Goal: Information Seeking & Learning: Learn about a topic

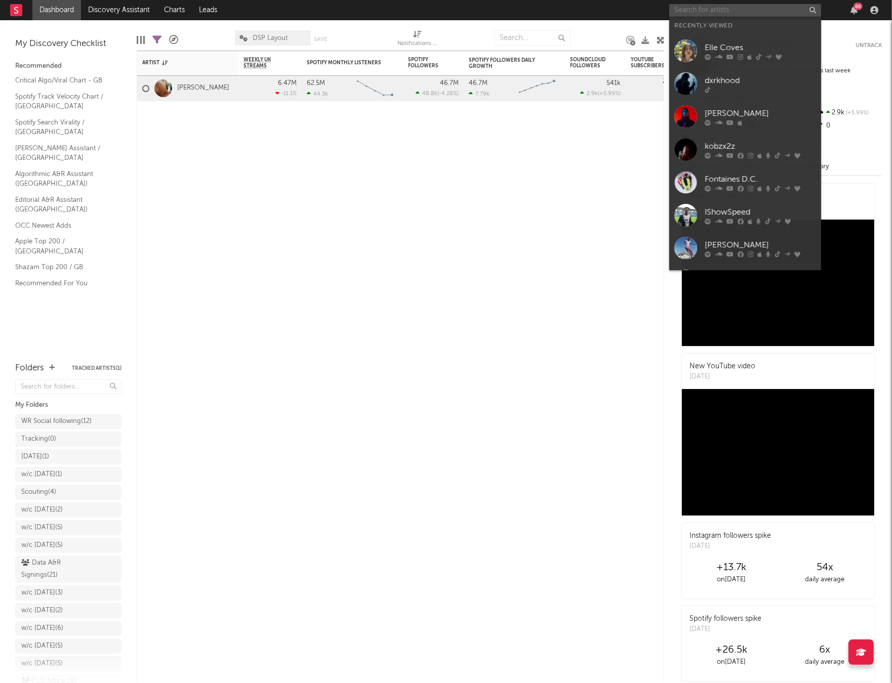
click at [784, 13] on input "text" at bounding box center [745, 10] width 152 height 13
paste input "[URL][DOMAIN_NAME]"
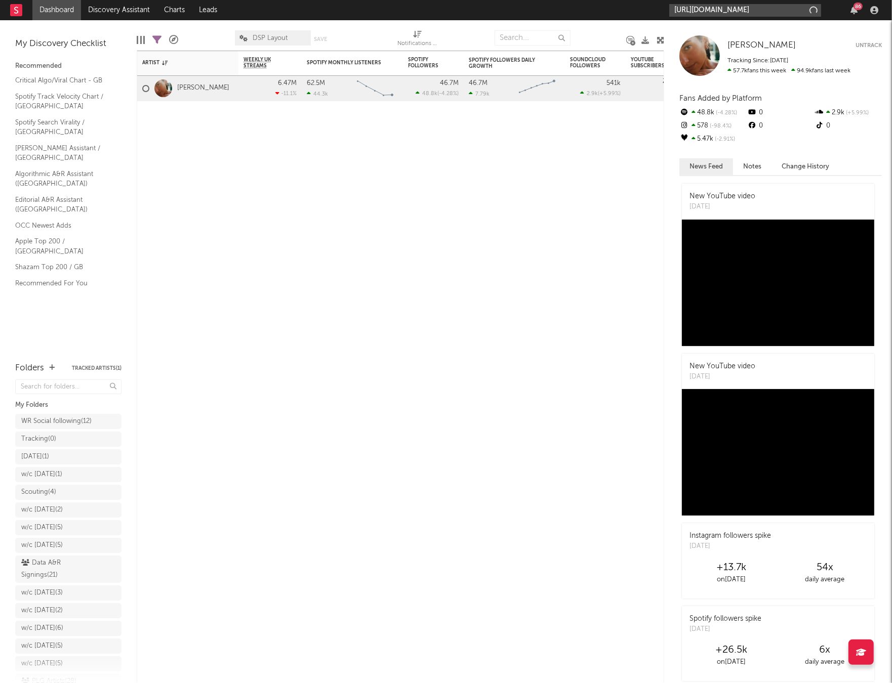
scroll to position [0, 137]
click at [771, 8] on input "[URL][DOMAIN_NAME]" at bounding box center [745, 10] width 152 height 13
type input "[URL][DOMAIN_NAME]"
click at [744, 27] on div "[PERSON_NAME]" at bounding box center [759, 33] width 111 height 12
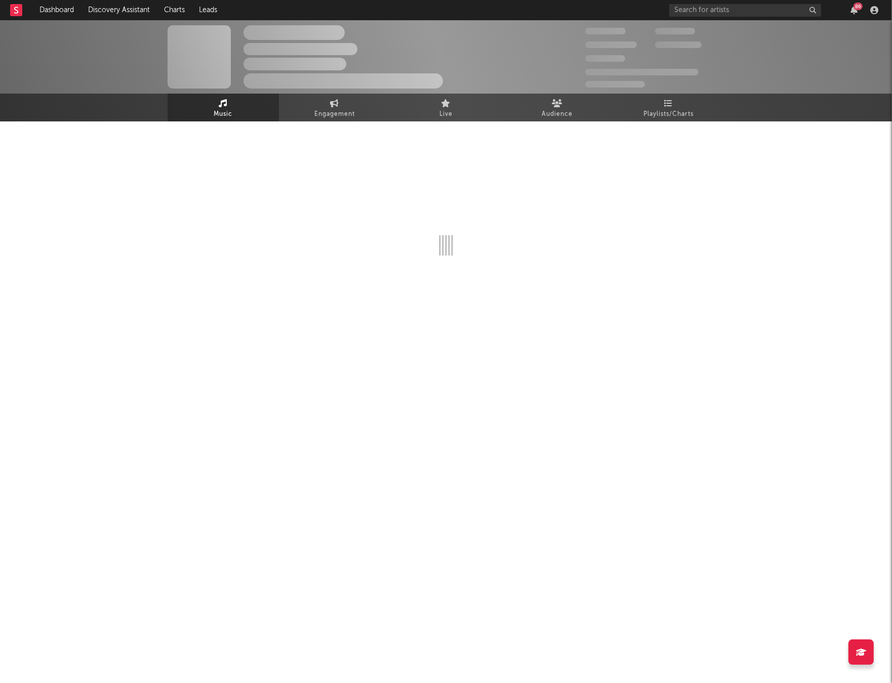
select select "1w"
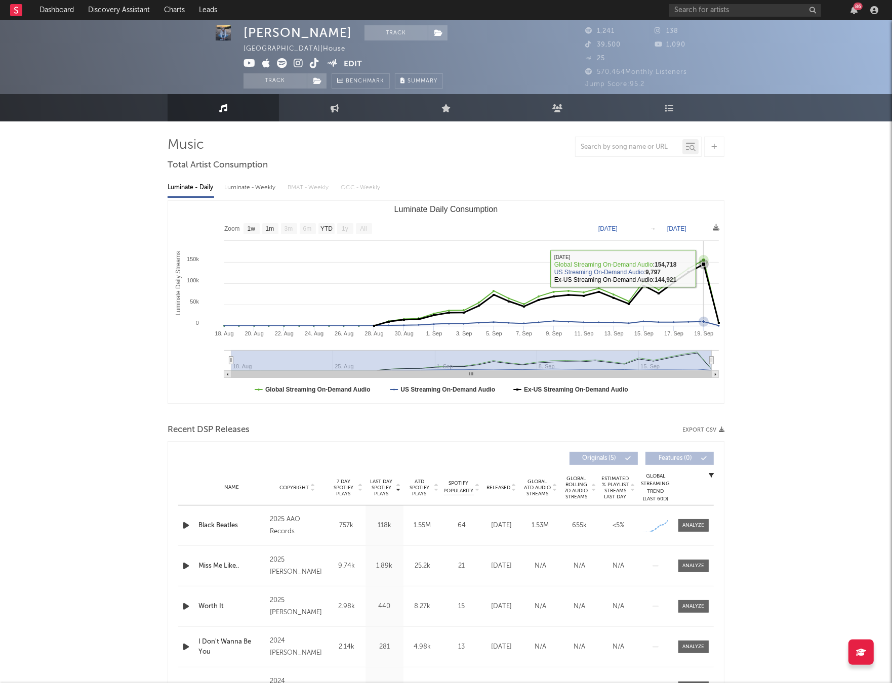
scroll to position [1, 0]
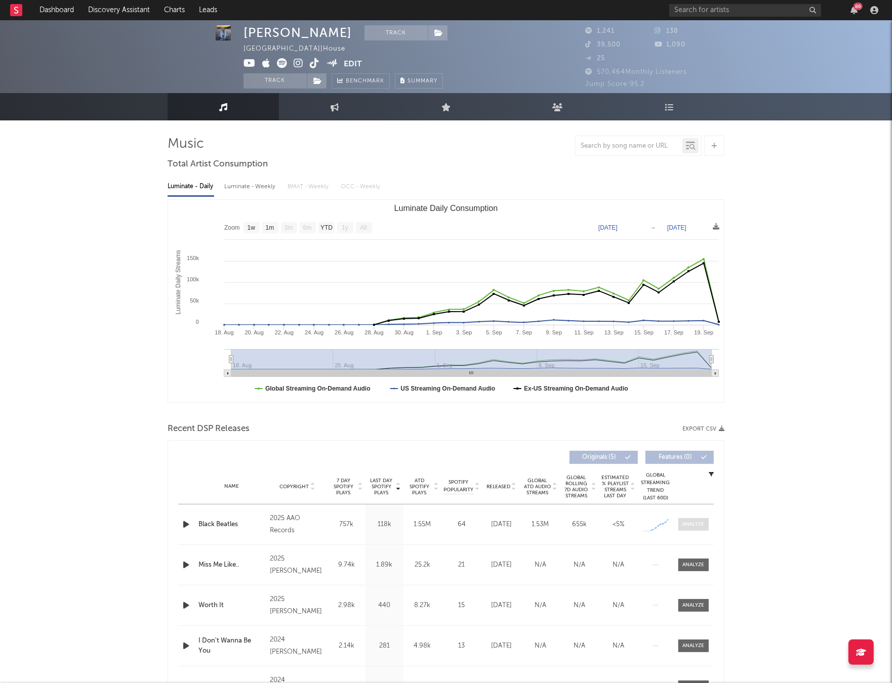
click at [695, 524] on div at bounding box center [694, 525] width 22 height 8
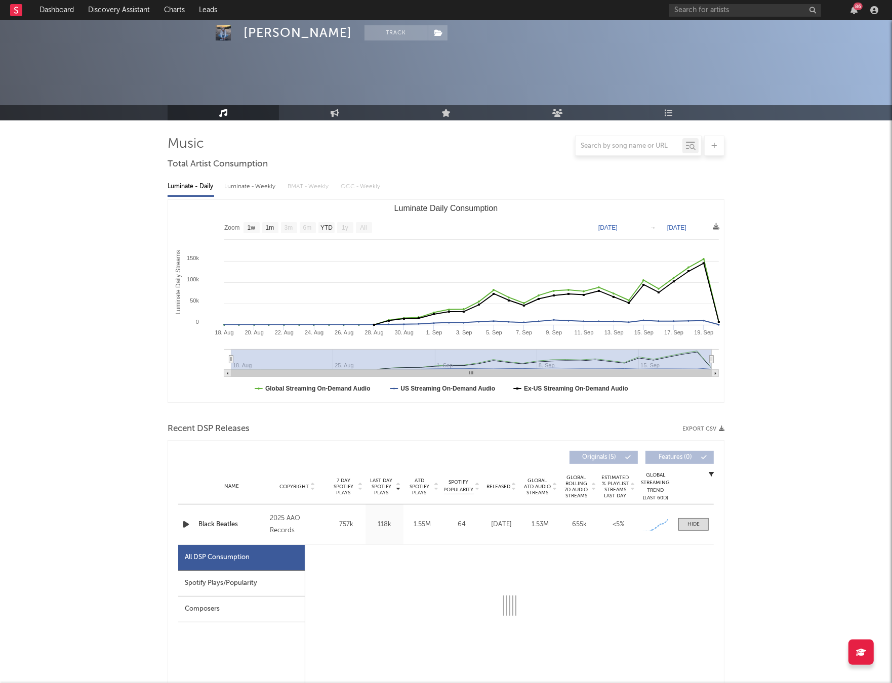
scroll to position [107, 0]
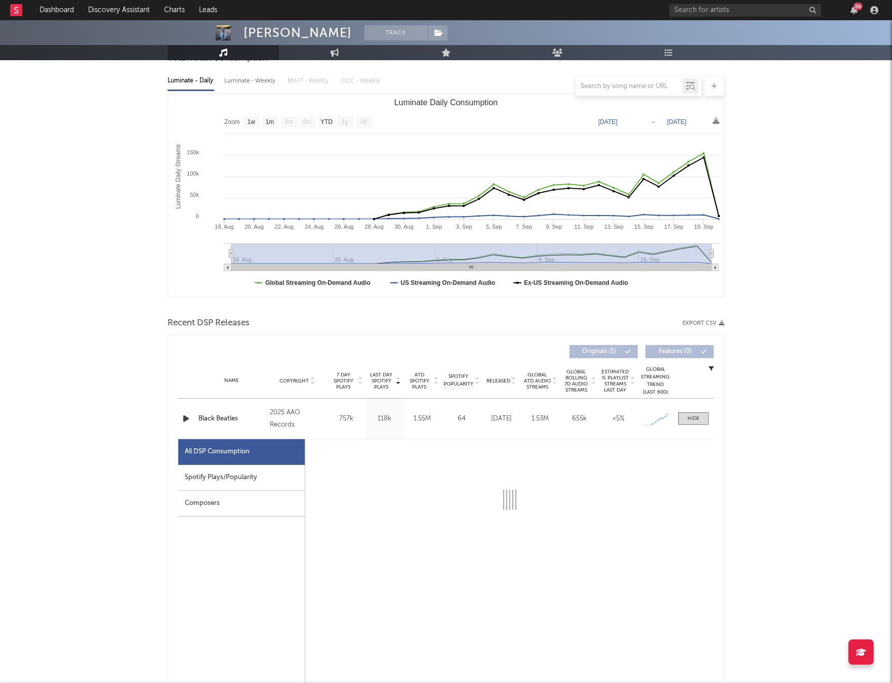
select select "1w"
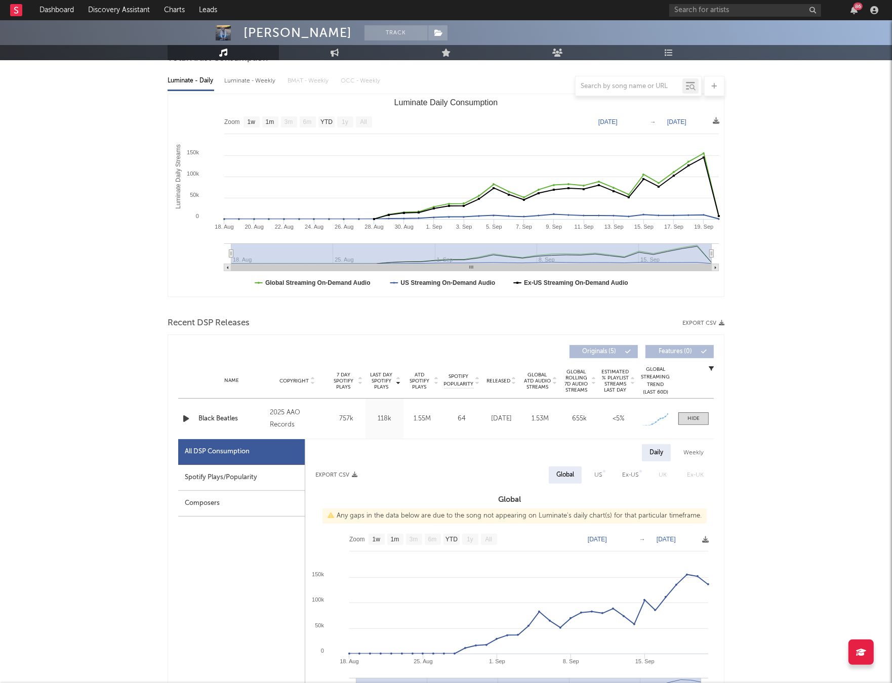
click at [271, 482] on div "Spotify Plays/Popularity" at bounding box center [241, 478] width 127 height 26
select select "1w"
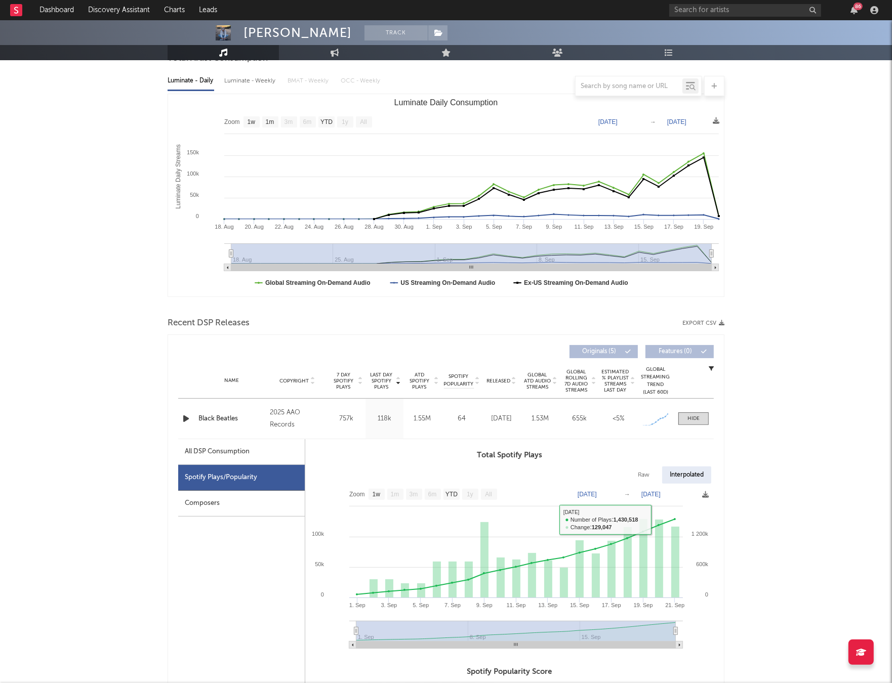
click at [248, 454] on div "All DSP Consumption" at bounding box center [217, 452] width 65 height 12
select select "1w"
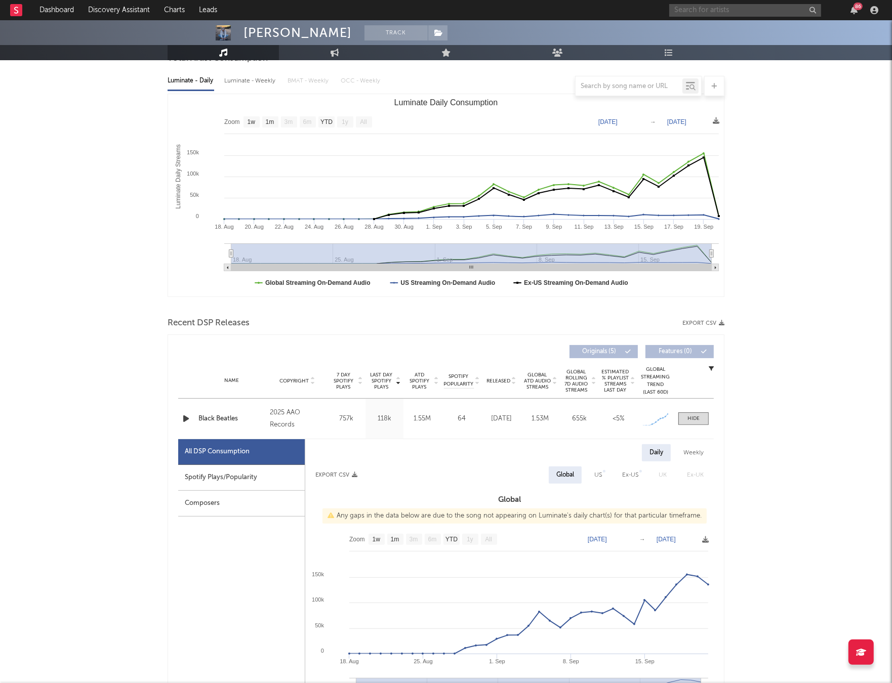
click at [703, 12] on input "text" at bounding box center [745, 10] width 152 height 13
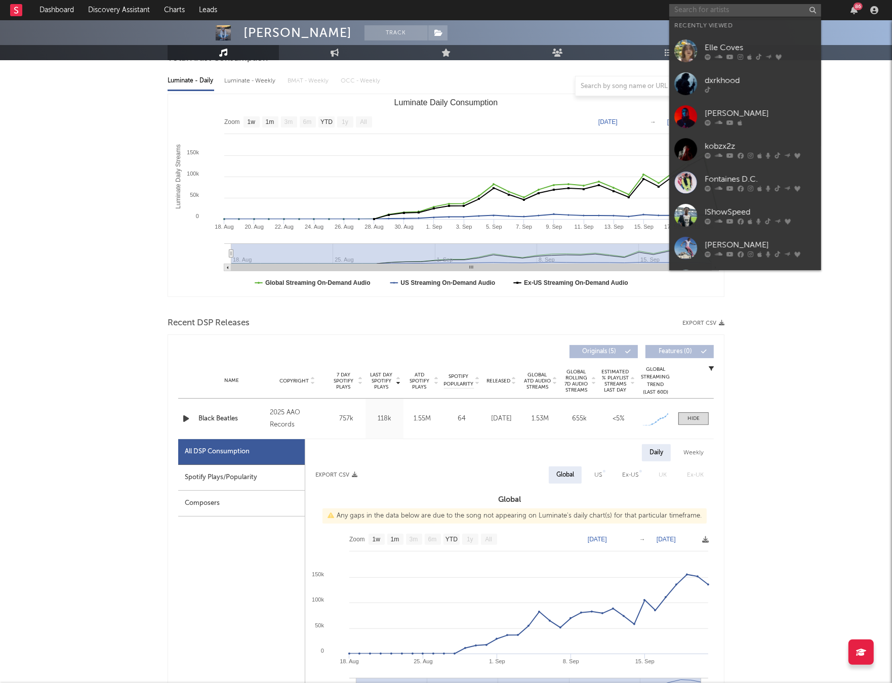
paste input "[URL][DOMAIN_NAME]"
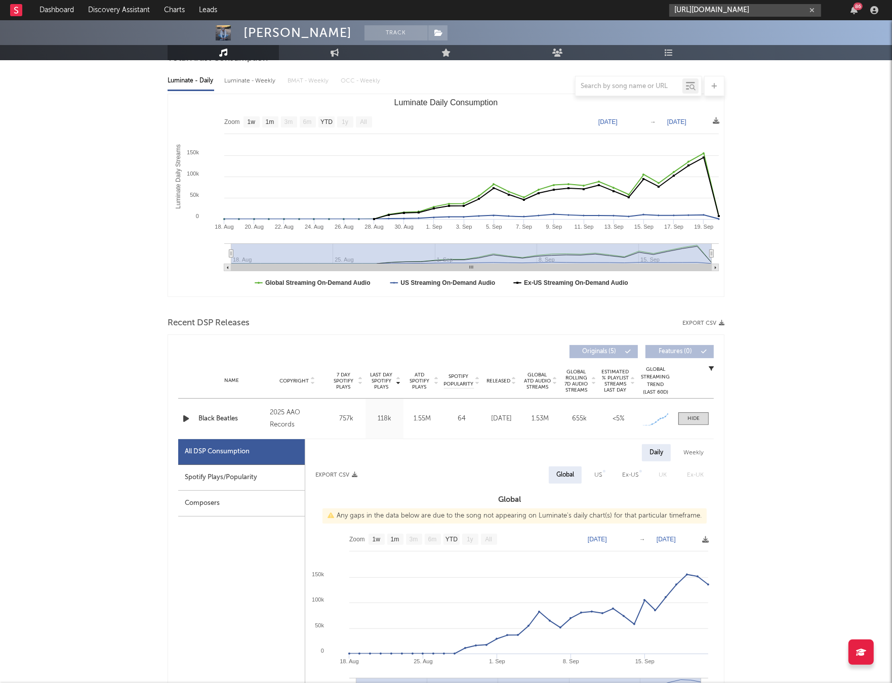
click at [718, 12] on input "[URL][DOMAIN_NAME]" at bounding box center [745, 10] width 152 height 13
type input "[URL][DOMAIN_NAME]"
click at [718, 27] on div "[PERSON_NAME]" at bounding box center [759, 33] width 111 height 12
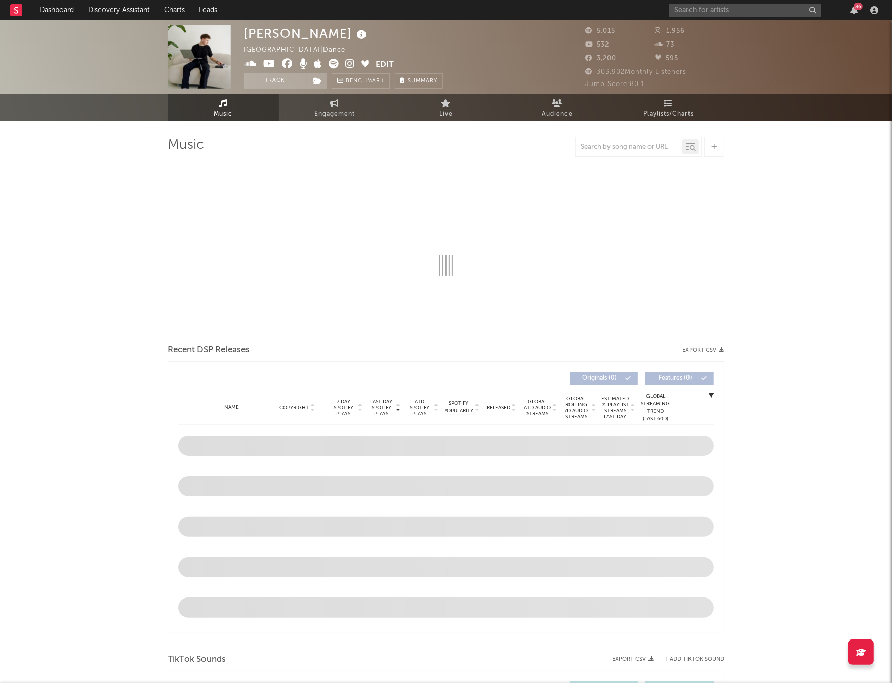
select select "6m"
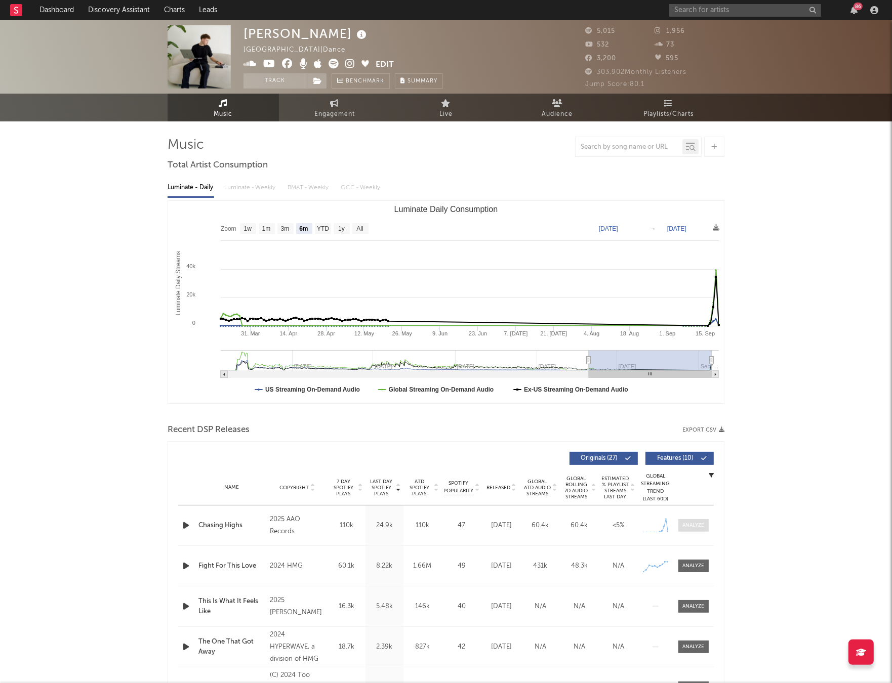
click at [697, 526] on div at bounding box center [694, 526] width 22 height 8
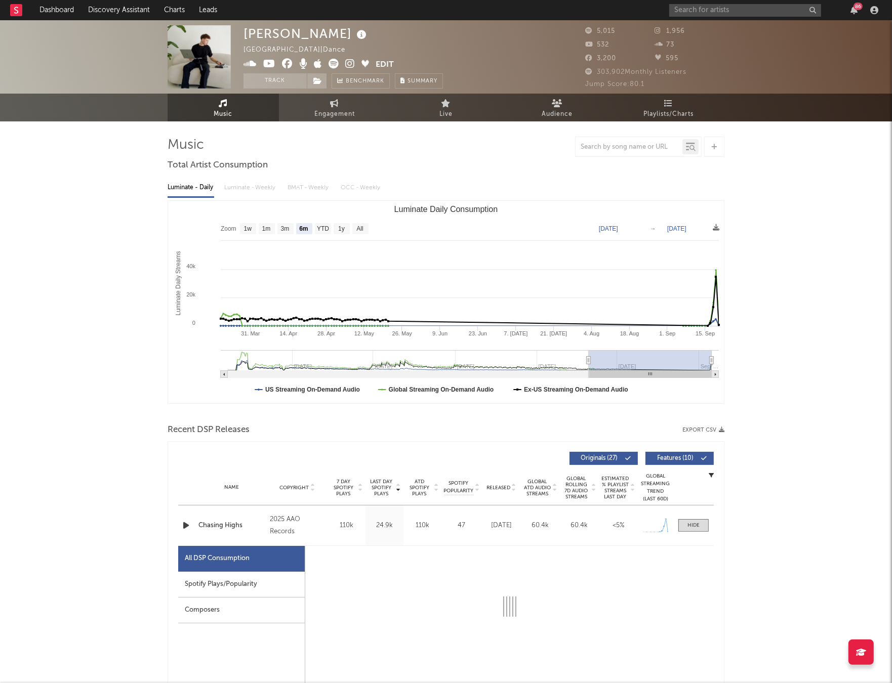
select select "1w"
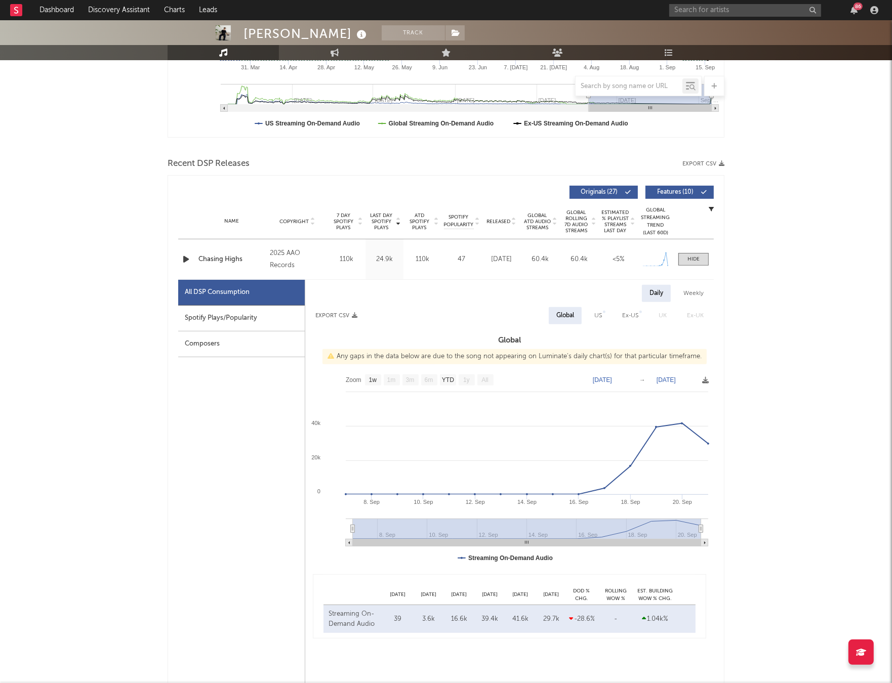
scroll to position [291, 0]
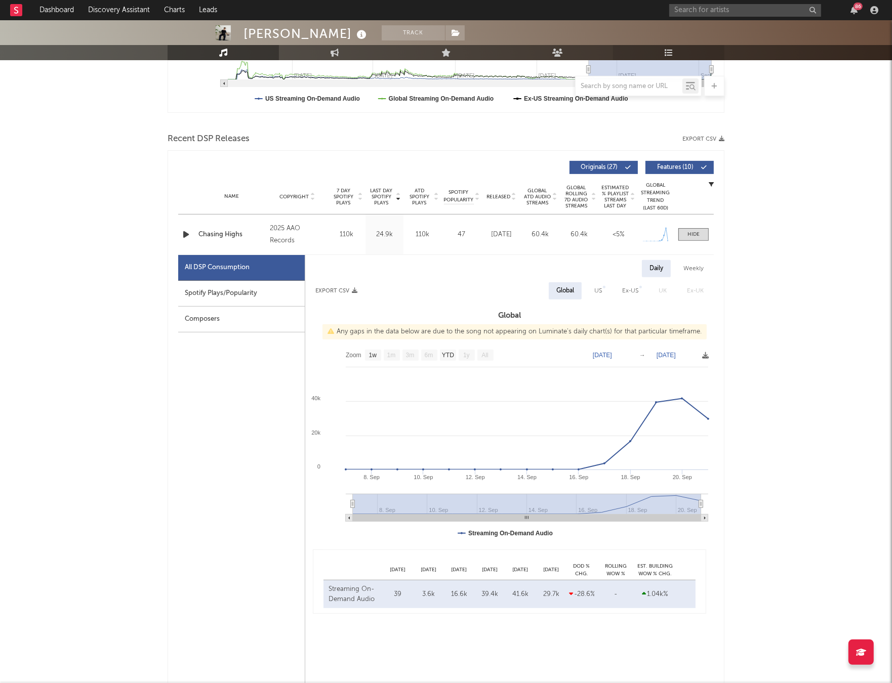
click at [673, 51] on link "Playlists/Charts" at bounding box center [668, 52] width 111 height 15
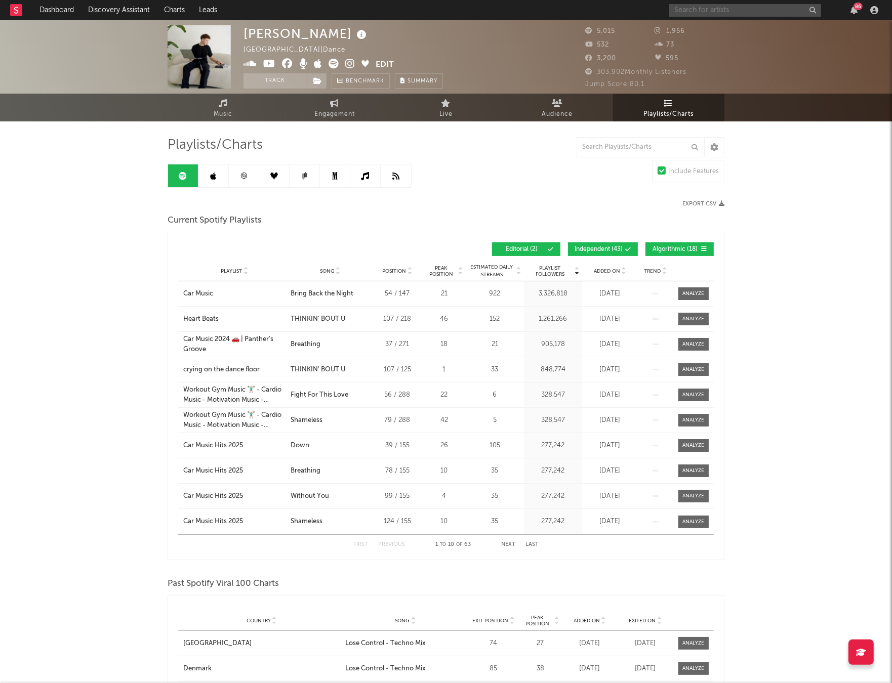
click at [797, 10] on input "text" at bounding box center [745, 10] width 152 height 13
click at [696, 10] on input "[PERSON_NAME]" at bounding box center [745, 10] width 152 height 13
type input "[PERSON_NAME]"
click at [720, 27] on div "[PERSON_NAME]" at bounding box center [759, 30] width 111 height 12
click at [55, 9] on link "Dashboard" at bounding box center [56, 10] width 49 height 20
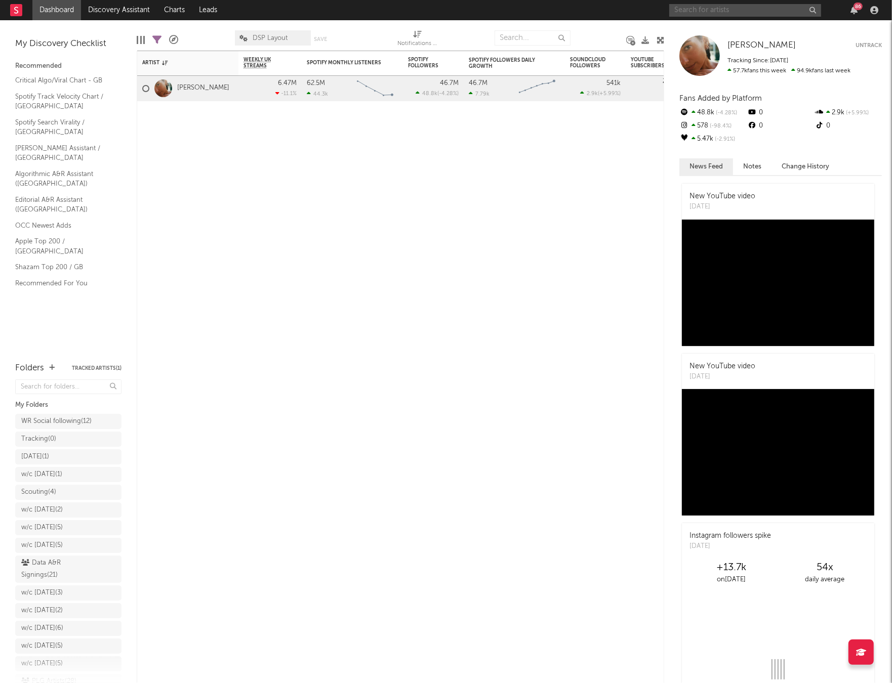
click at [712, 15] on input "text" at bounding box center [745, 10] width 152 height 13
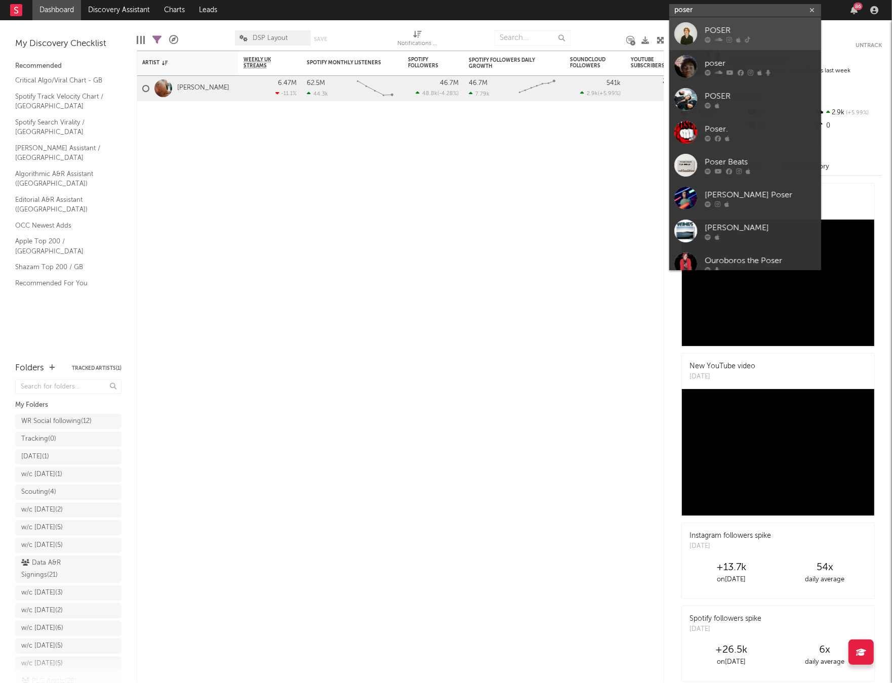
type input "poser"
click at [711, 23] on link "POSER" at bounding box center [745, 33] width 152 height 33
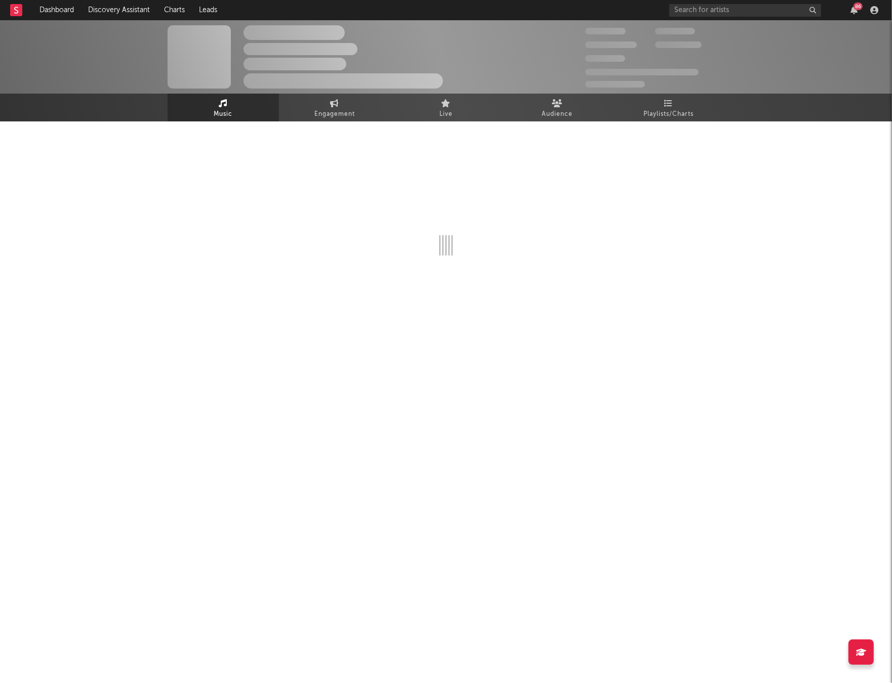
select select "1w"
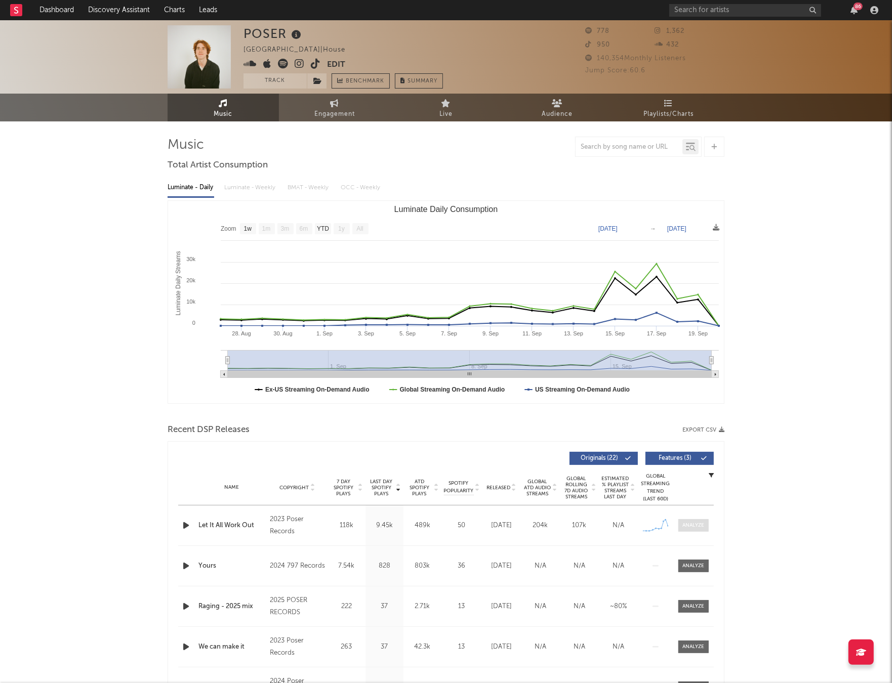
click at [696, 528] on div at bounding box center [694, 526] width 22 height 8
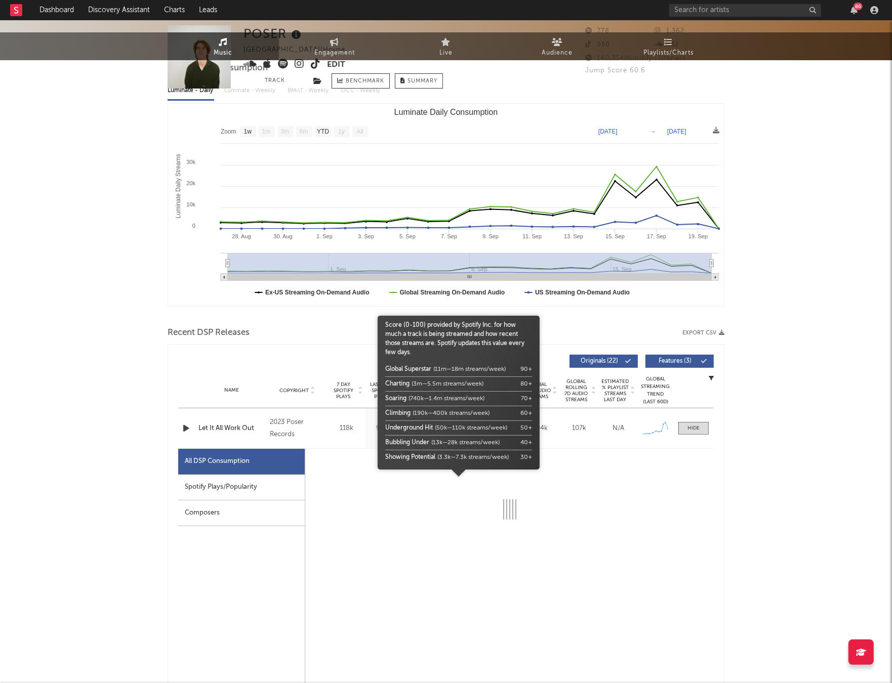
select select "1w"
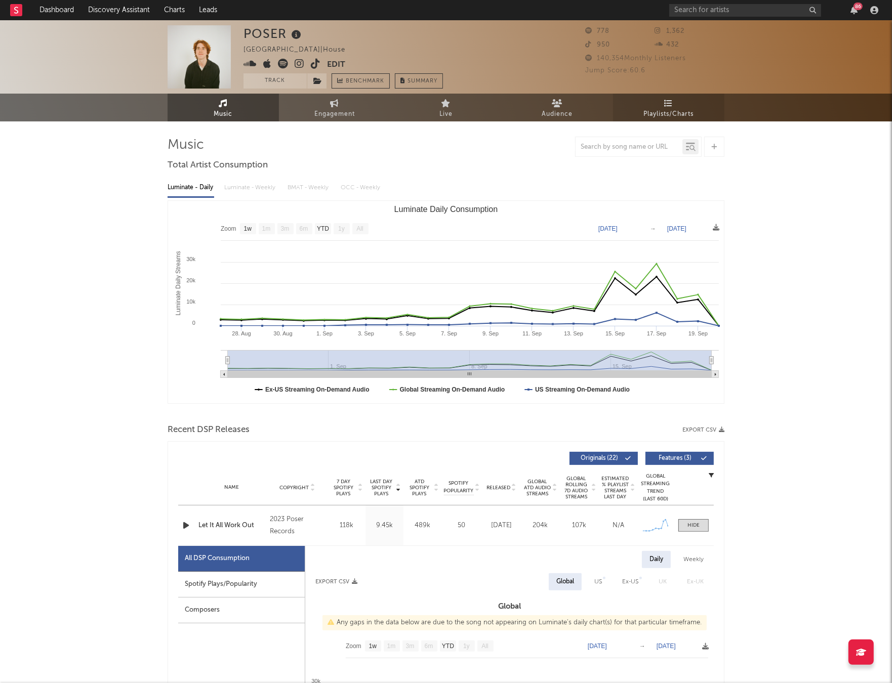
click at [652, 117] on span "Playlists/Charts" at bounding box center [669, 114] width 50 height 12
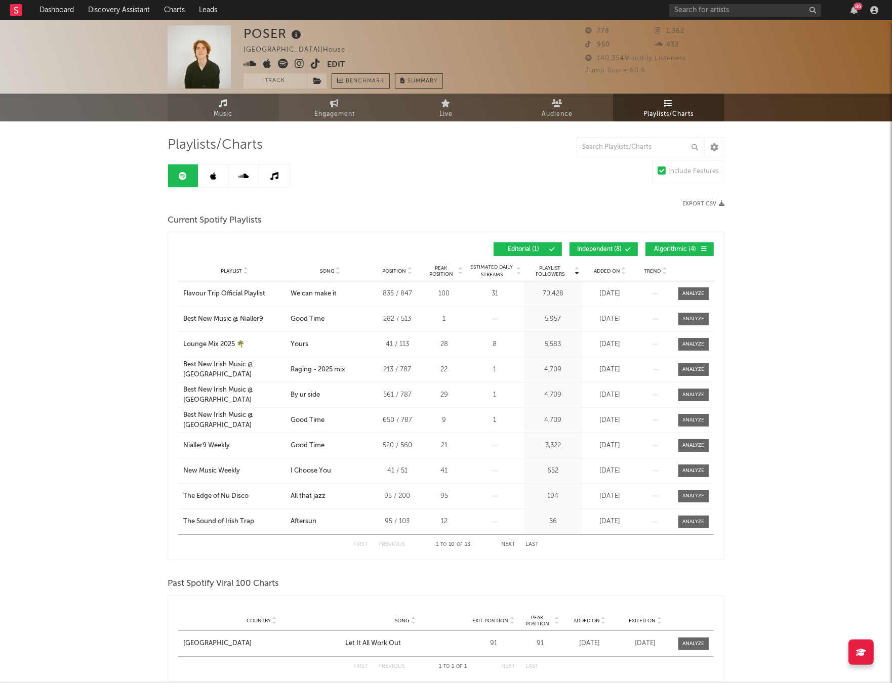
click at [233, 114] on link "Music" at bounding box center [223, 108] width 111 height 28
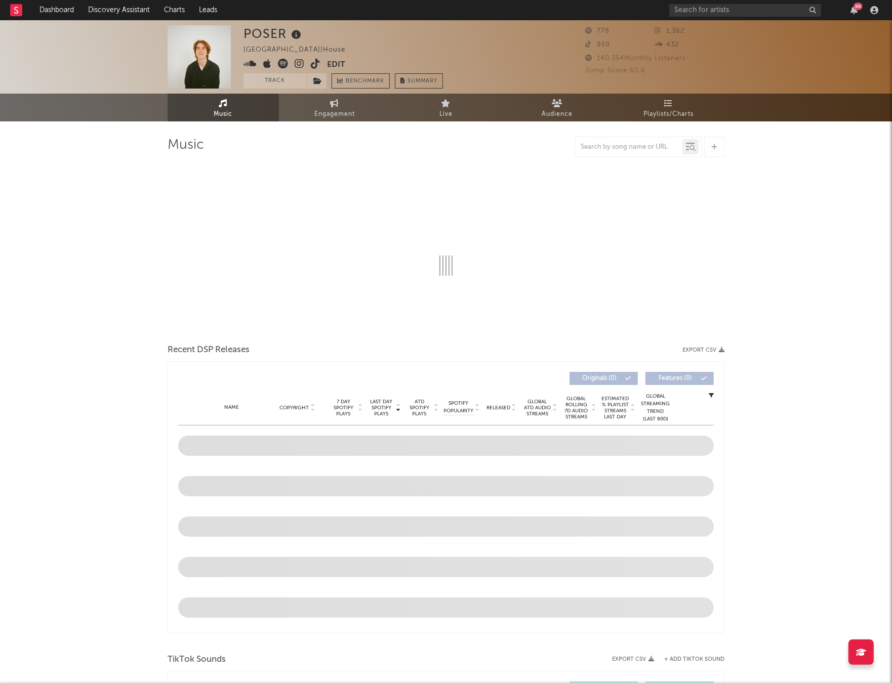
select select "1w"
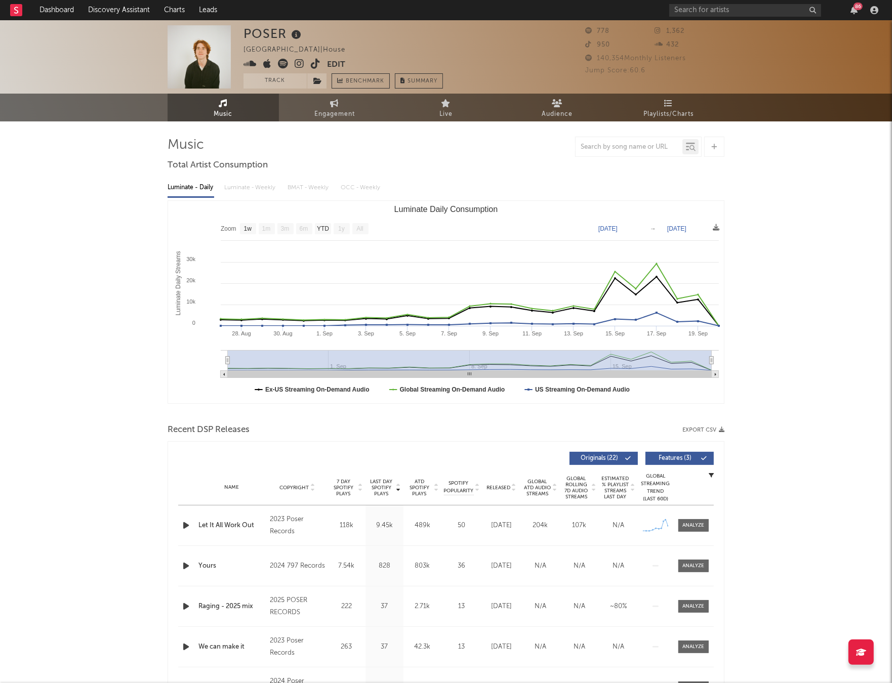
click at [315, 66] on icon at bounding box center [316, 64] width 10 height 10
click at [734, 10] on input "text" at bounding box center [745, 10] width 152 height 13
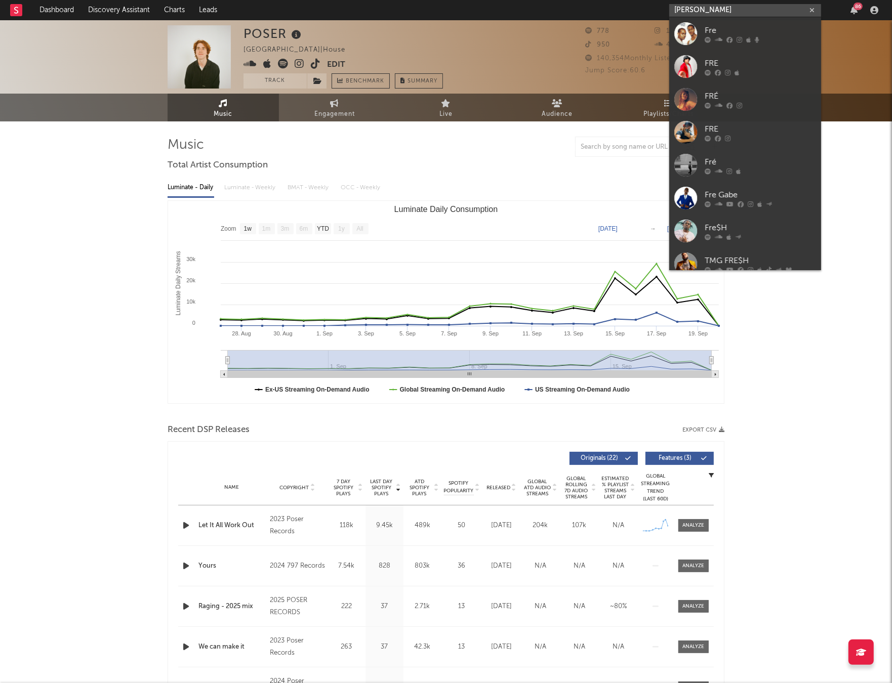
click at [748, 10] on input "[PERSON_NAME]" at bounding box center [745, 10] width 152 height 13
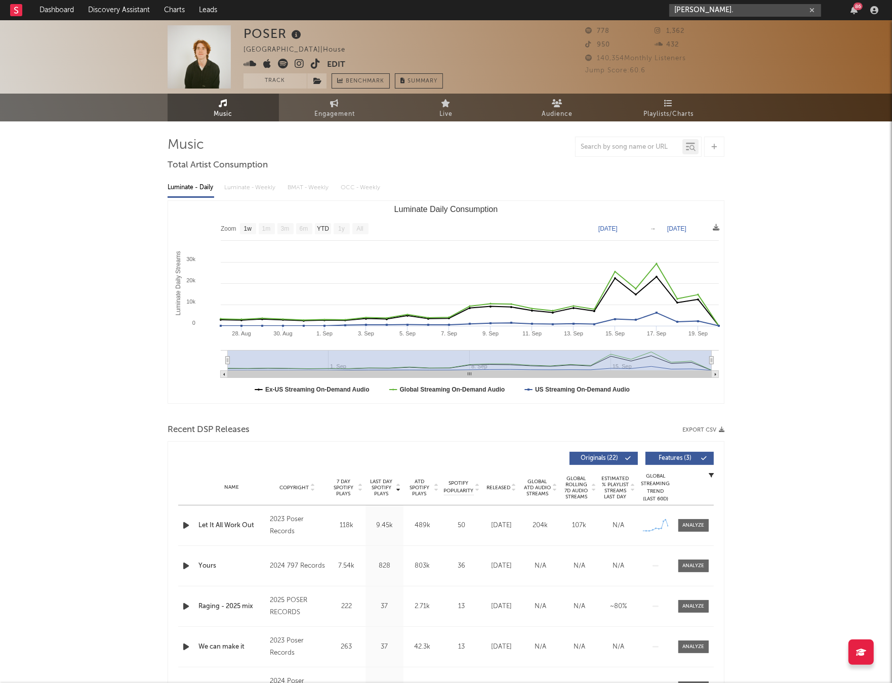
click at [712, 6] on input "[PERSON_NAME]." at bounding box center [745, 10] width 152 height 13
click at [720, 13] on input "[PERSON_NAME]" at bounding box center [745, 10] width 152 height 13
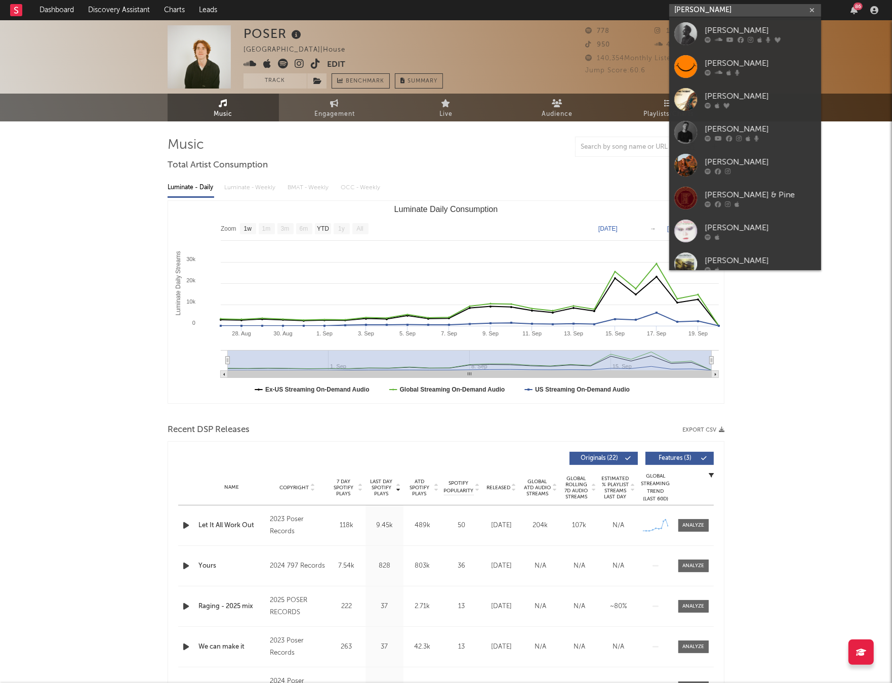
click at [719, 11] on input "[PERSON_NAME]" at bounding box center [745, 10] width 152 height 13
paste input "[URL][DOMAIN_NAME]"
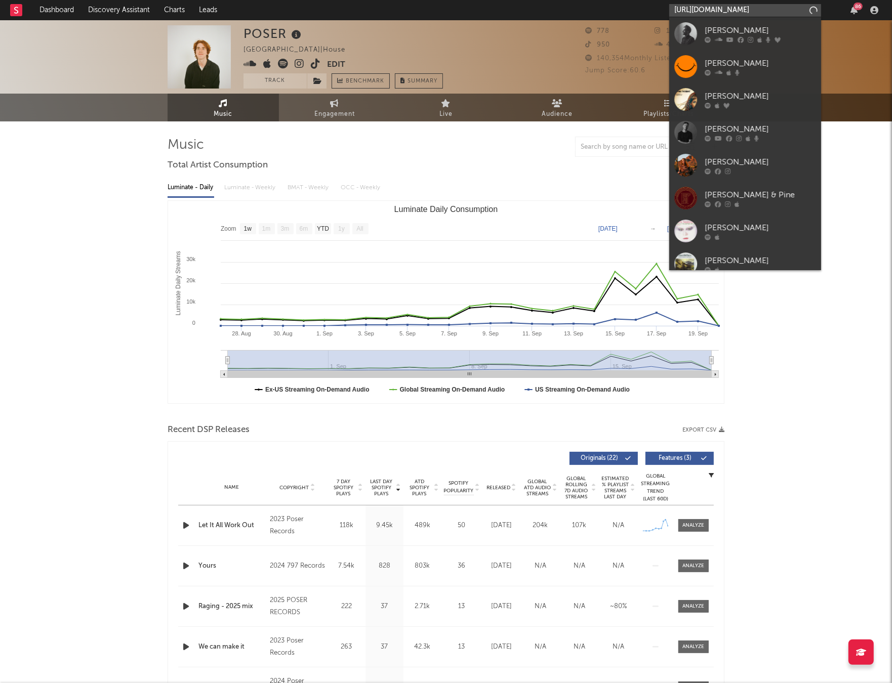
click at [709, 13] on input "[URL][DOMAIN_NAME]" at bounding box center [745, 10] width 152 height 13
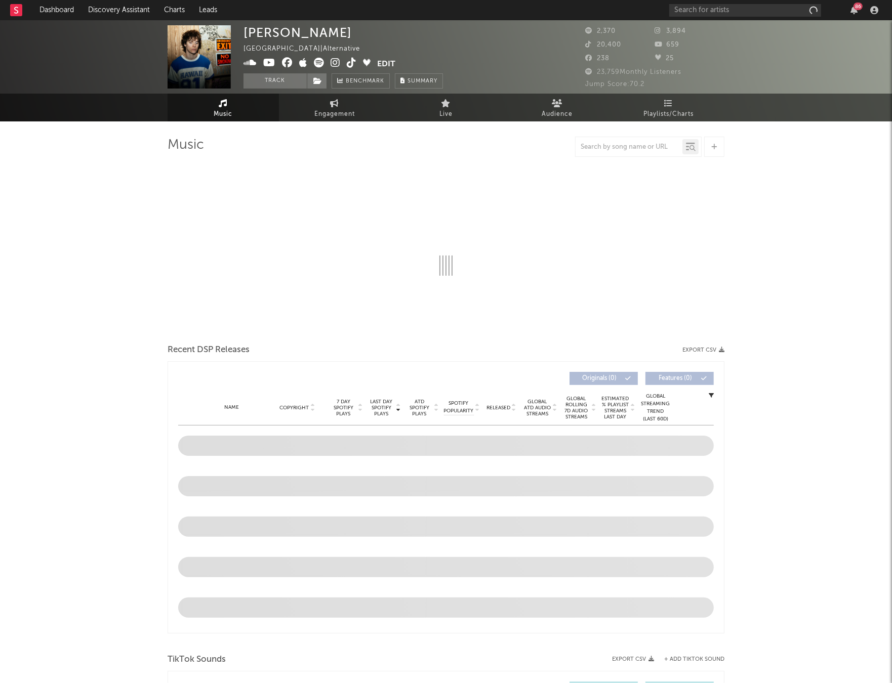
select select "6m"
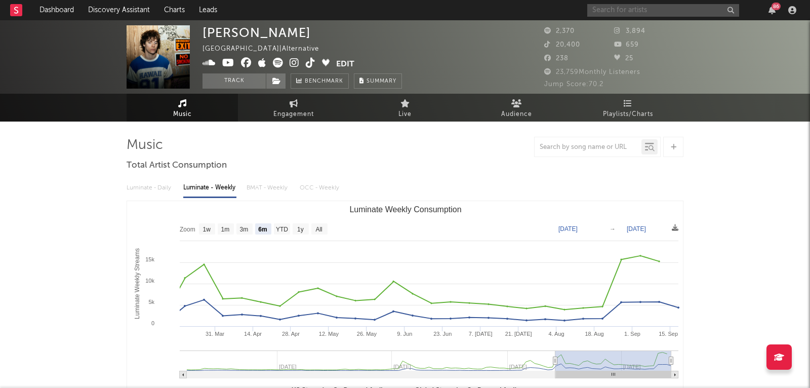
click at [615, 12] on input "text" at bounding box center [663, 10] width 152 height 13
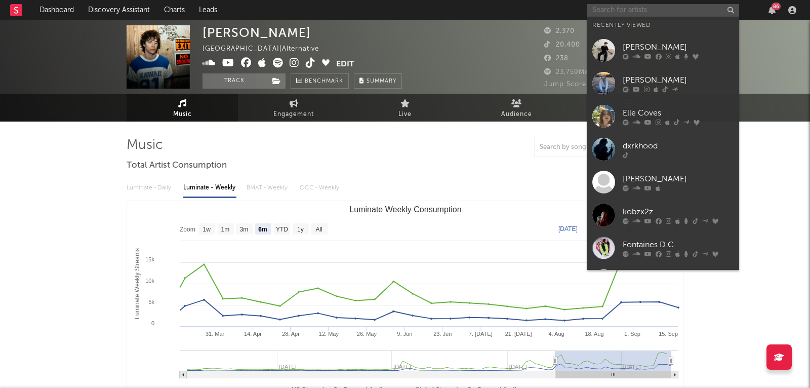
paste input "[URL][DOMAIN_NAME]"
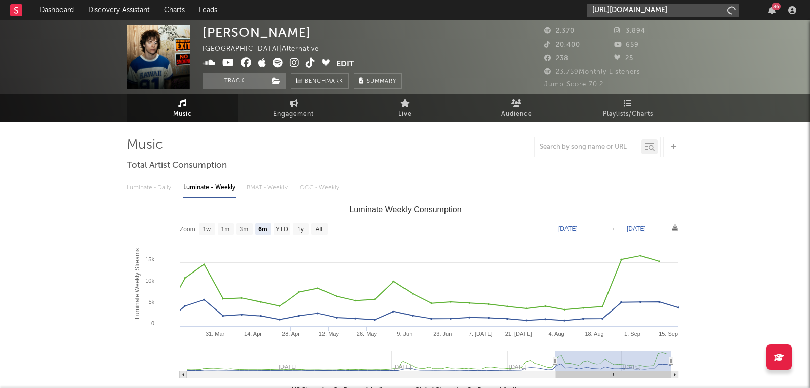
scroll to position [0, 133]
click at [615, 12] on input "[URL][DOMAIN_NAME]" at bounding box center [663, 10] width 152 height 13
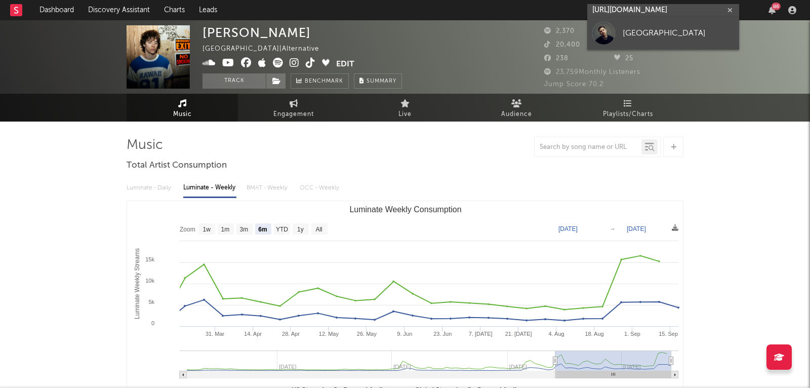
type input "https://open.spotify.com/track/3z8nmj82E1YT7PZWvkRIb3?si=71fea0f6f2ed4403"
click at [628, 34] on div "Ely Oaks" at bounding box center [677, 33] width 111 height 12
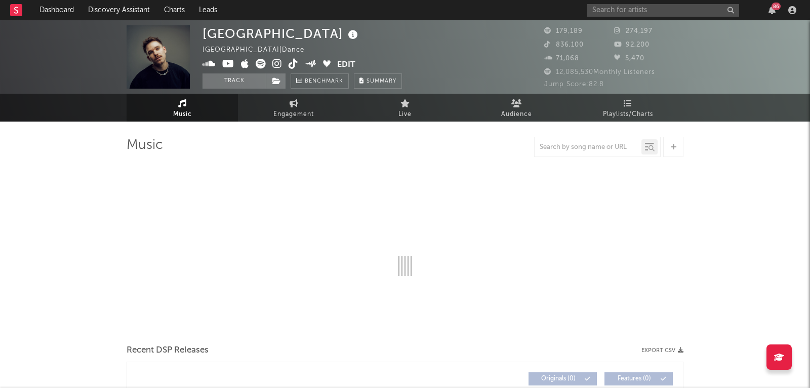
select select "6m"
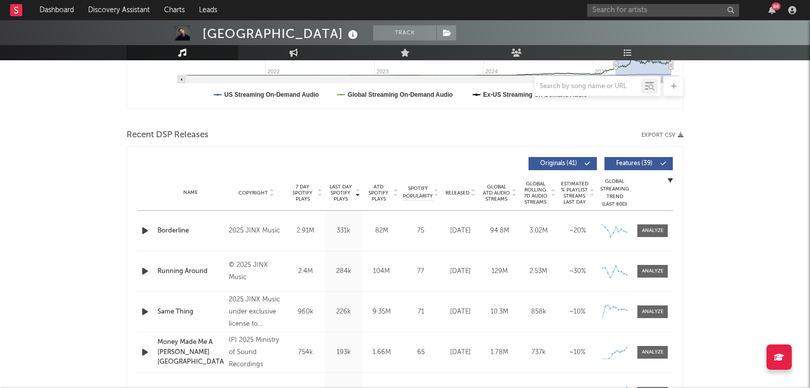
scroll to position [396, 0]
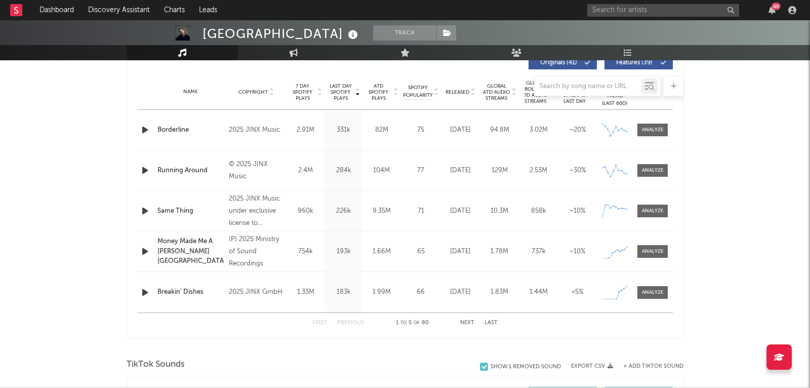
click at [663, 300] on div "Name Breakin' Dishes Copyright 2025 JINX GmbH Label JINX GmbH Album Names Break…" at bounding box center [404, 292] width 535 height 40
click at [660, 296] on span at bounding box center [652, 292] width 30 height 13
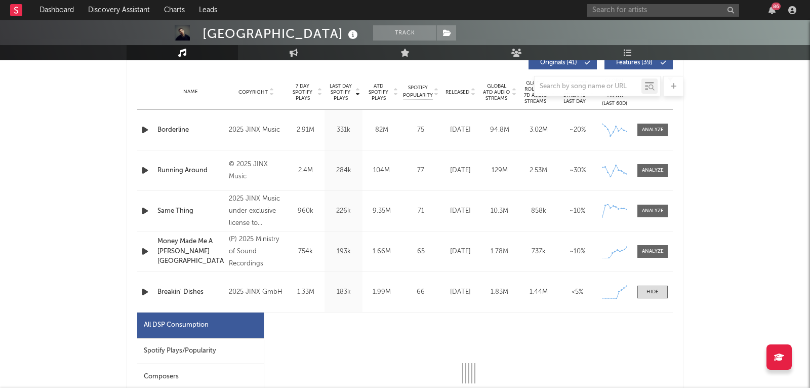
select select "1w"
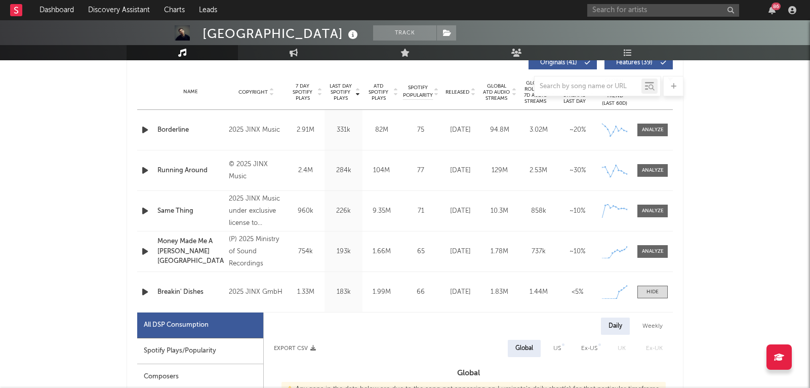
scroll to position [570, 0]
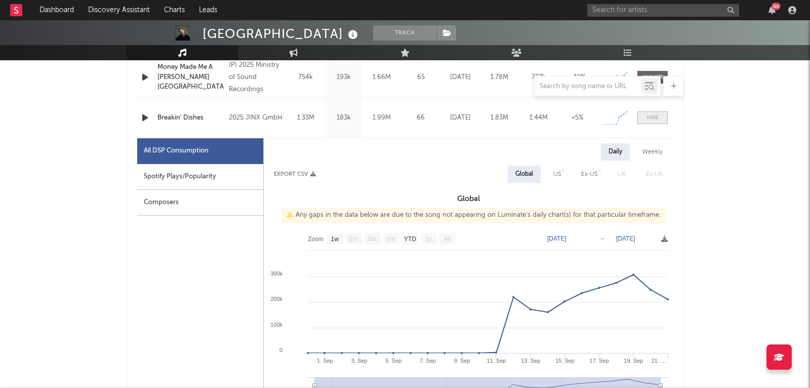
click at [645, 115] on span at bounding box center [652, 117] width 30 height 13
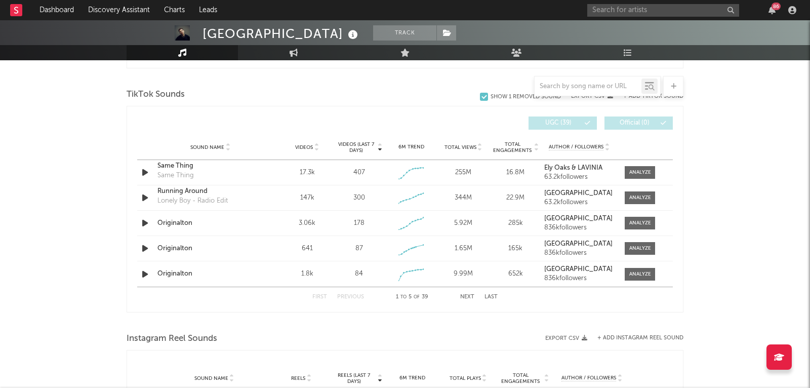
scroll to position [645, 0]
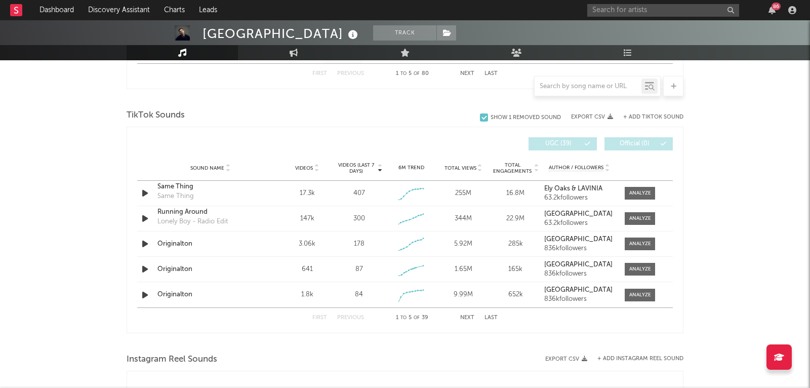
click at [657, 119] on div "+ Add TikTok Sound" at bounding box center [648, 117] width 70 height 10
click at [656, 118] on div "+ Add TikTok Sound" at bounding box center [648, 117] width 70 height 10
click at [654, 117] on button "+ Add TikTok Sound" at bounding box center [653, 117] width 60 height 6
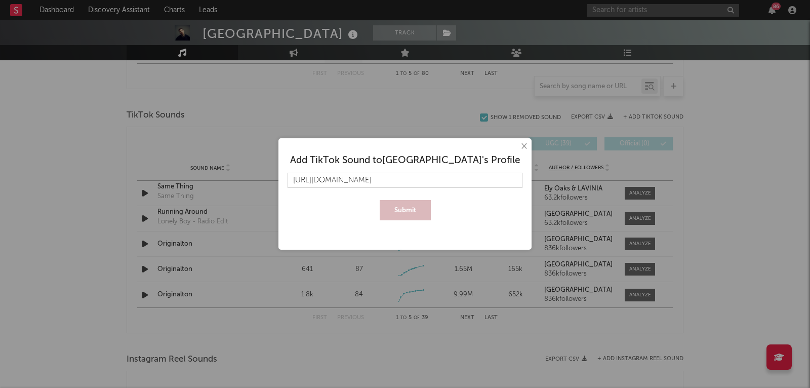
scroll to position [0, 13]
type input "https://www.tiktok.com/music/BreakinDishes-7540629481489271575"
click at [410, 202] on button "Submit" at bounding box center [405, 210] width 51 height 20
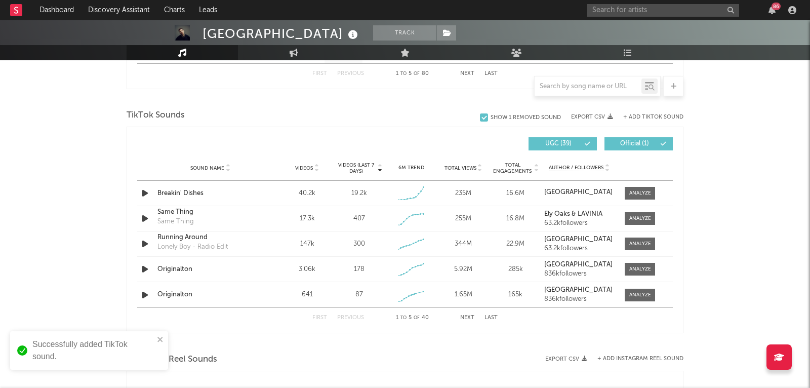
click at [290, 121] on div "TikTok Sounds" at bounding box center [405, 115] width 557 height 17
click at [643, 196] on span at bounding box center [640, 193] width 30 height 13
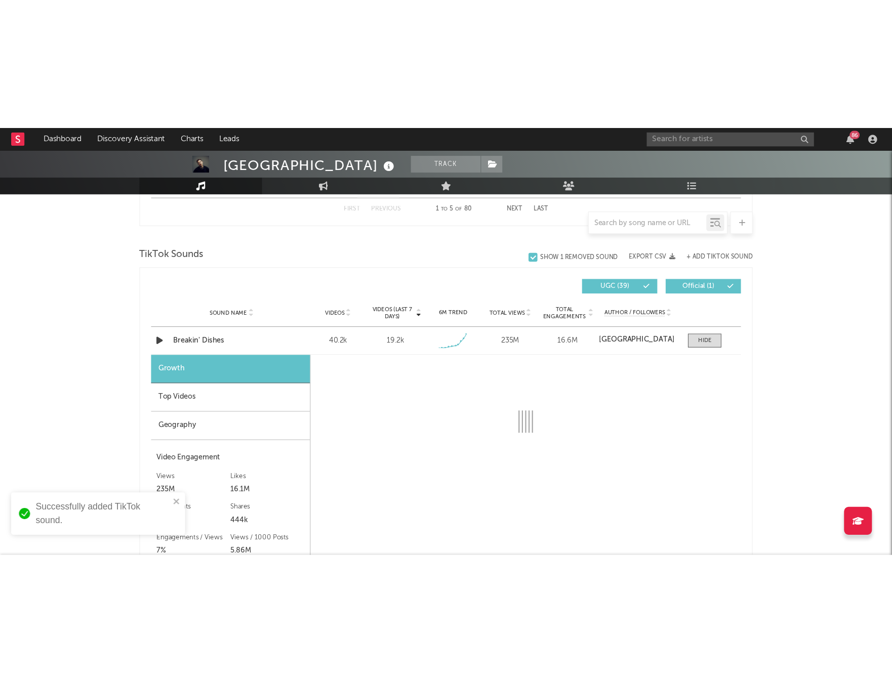
scroll to position [701, 0]
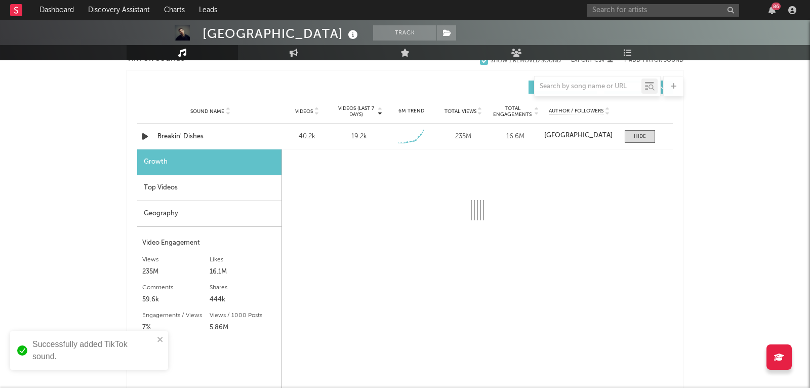
select select "1w"
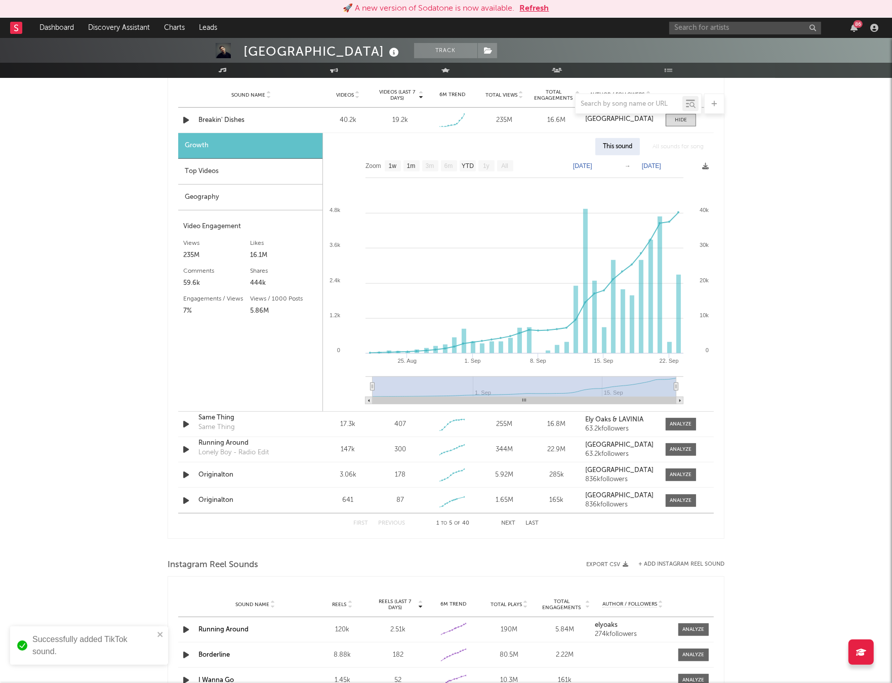
scroll to position [680, 0]
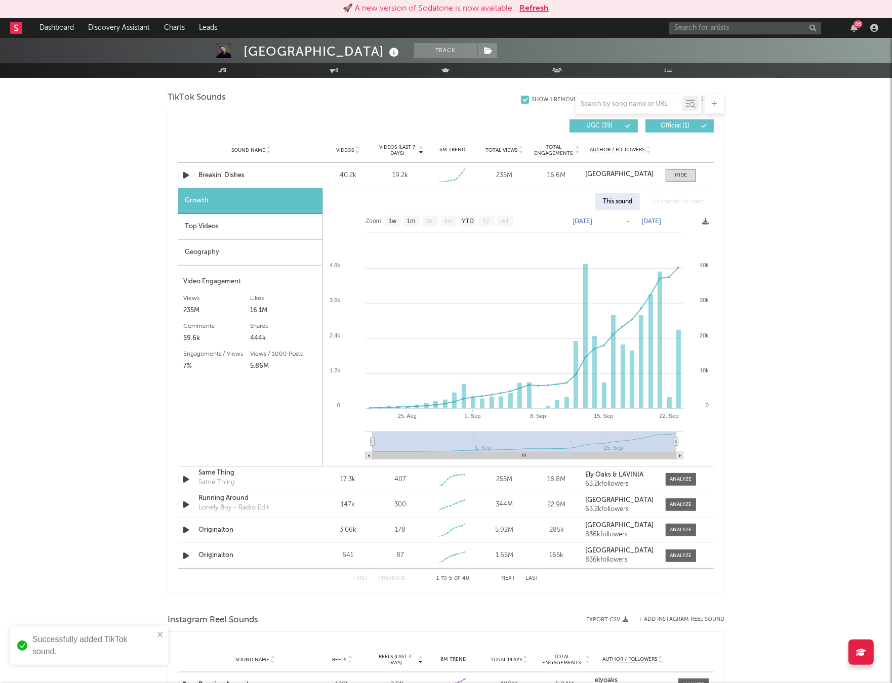
click at [253, 217] on div "Top Videos" at bounding box center [250, 227] width 144 height 26
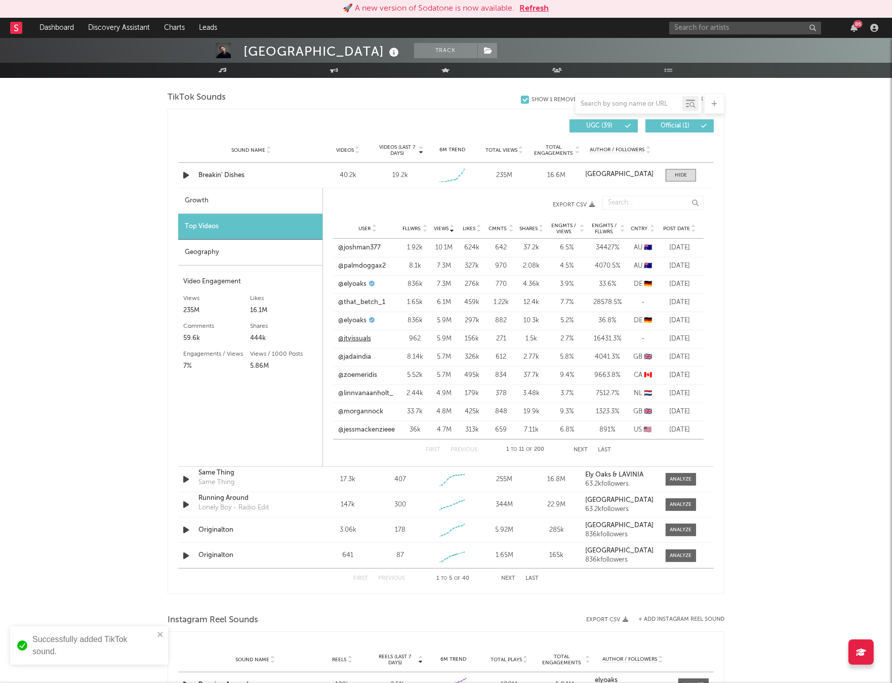
click at [357, 340] on link "@jtvissuals" at bounding box center [354, 339] width 33 height 10
click at [689, 30] on input "text" at bounding box center [745, 28] width 152 height 13
drag, startPoint x: 701, startPoint y: 17, endPoint x: 699, endPoint y: 23, distance: 5.9
click at [701, 18] on div "leon w 86" at bounding box center [775, 28] width 213 height 20
click at [699, 23] on input "leon w" at bounding box center [745, 28] width 152 height 13
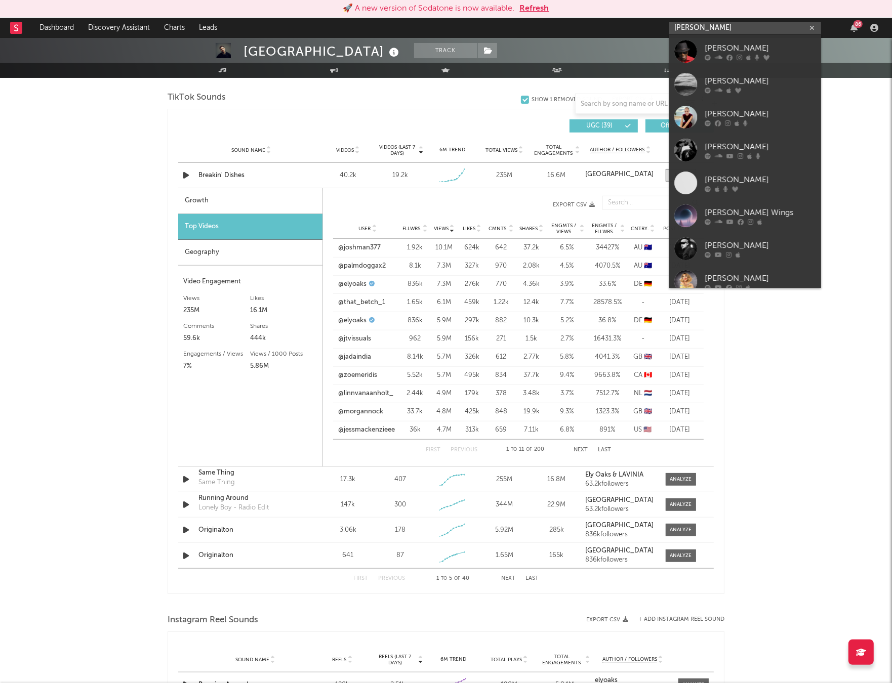
click at [699, 23] on input "leon w" at bounding box center [745, 28] width 152 height 13
paste input "https://open.spotify.com/track/1akvU6dDo0nCaIZPQo7bRY?si=c3317a695c6a452b"
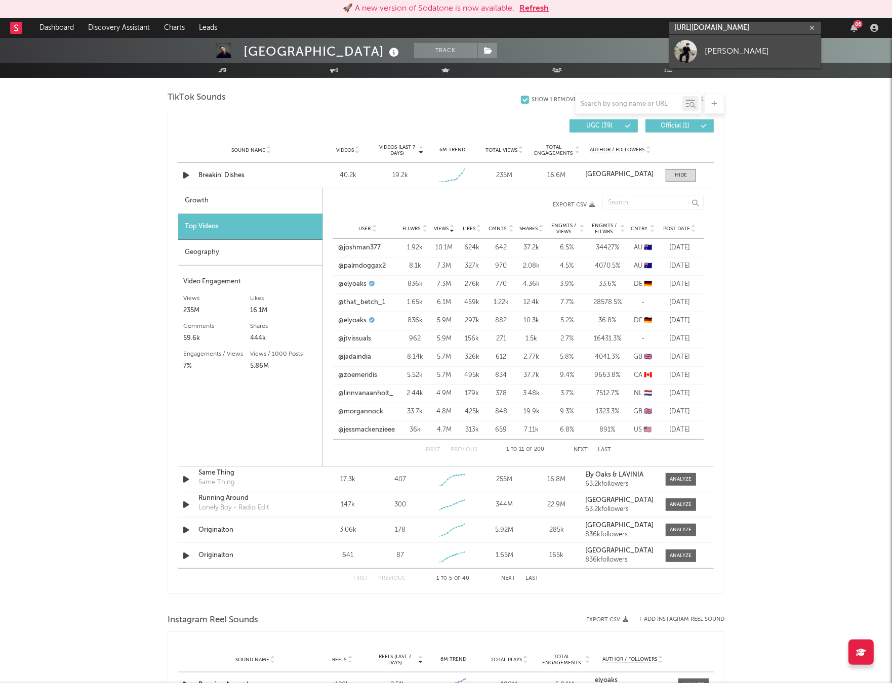
type input "https://open.spotify.com/track/1akvU6dDo0nCaIZPQo7bRY?si=c3317a695c6a452b"
click at [716, 51] on div "[PERSON_NAME]" at bounding box center [759, 51] width 111 height 12
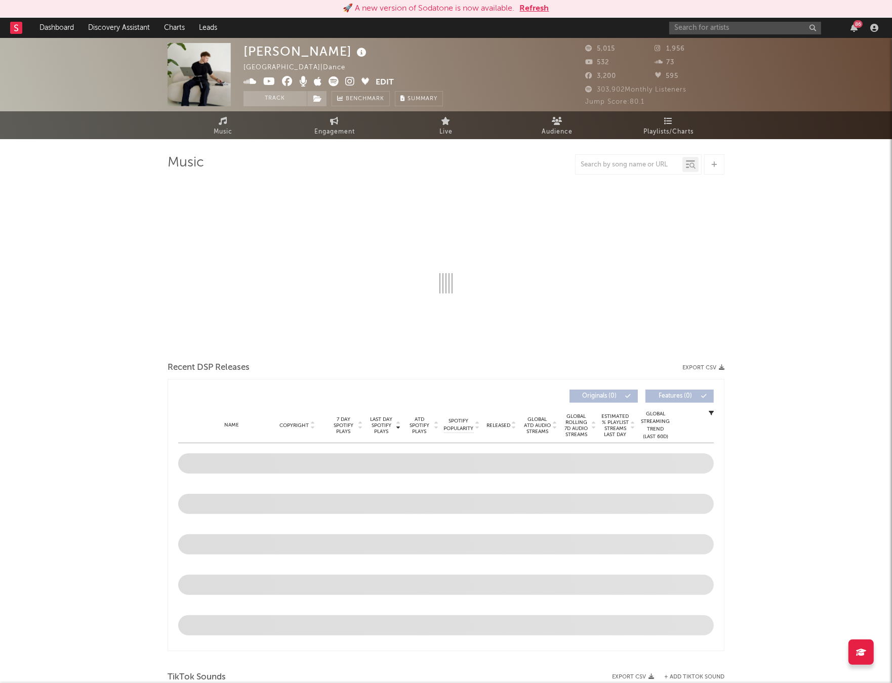
select select "6m"
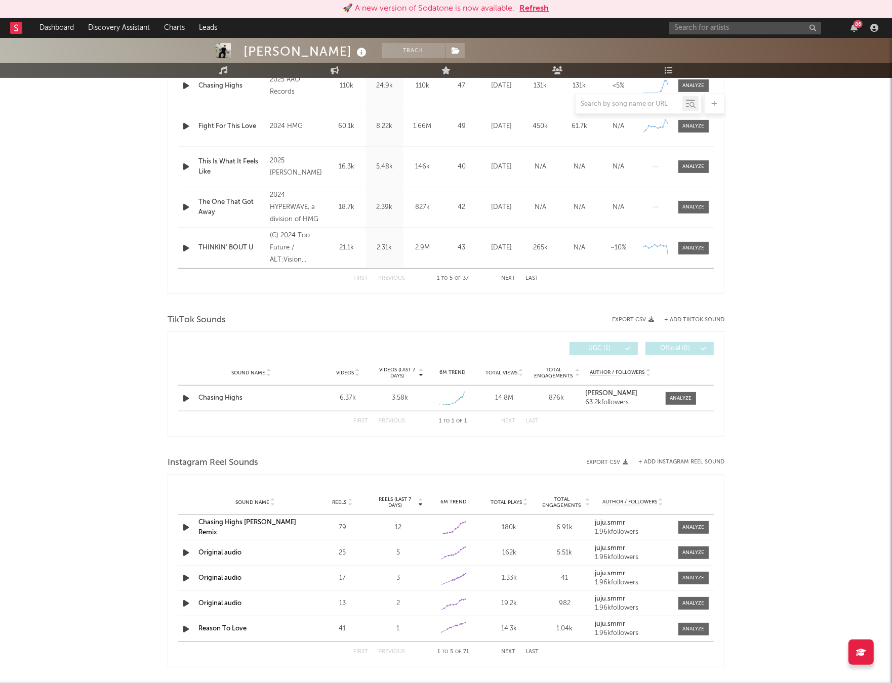
scroll to position [559, 0]
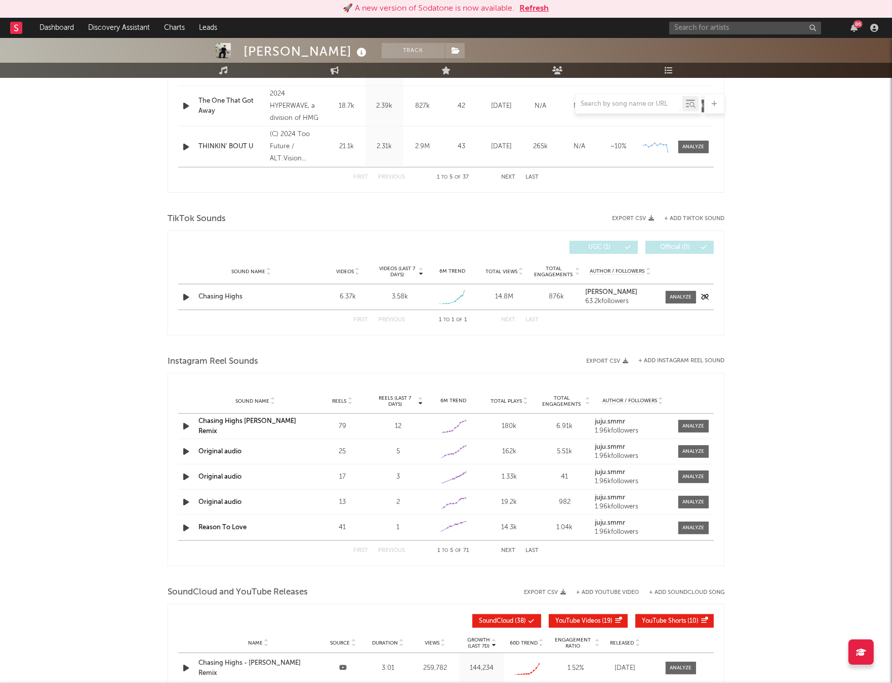
drag, startPoint x: 681, startPoint y: 293, endPoint x: 664, endPoint y: 299, distance: 17.3
click at [681, 293] on span at bounding box center [680, 297] width 30 height 13
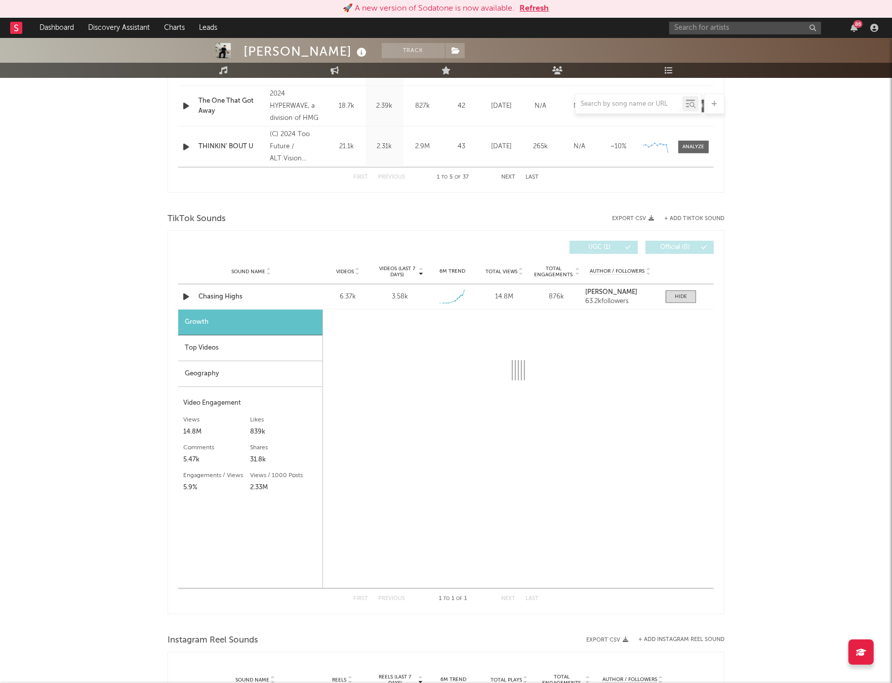
select select "1w"
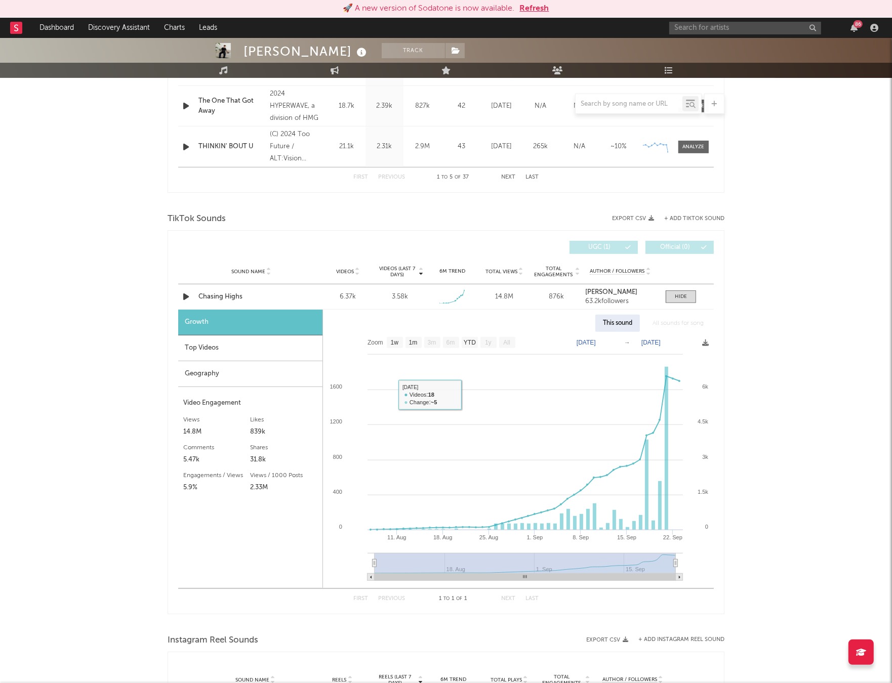
click at [264, 360] on div "Top Videos" at bounding box center [250, 349] width 144 height 26
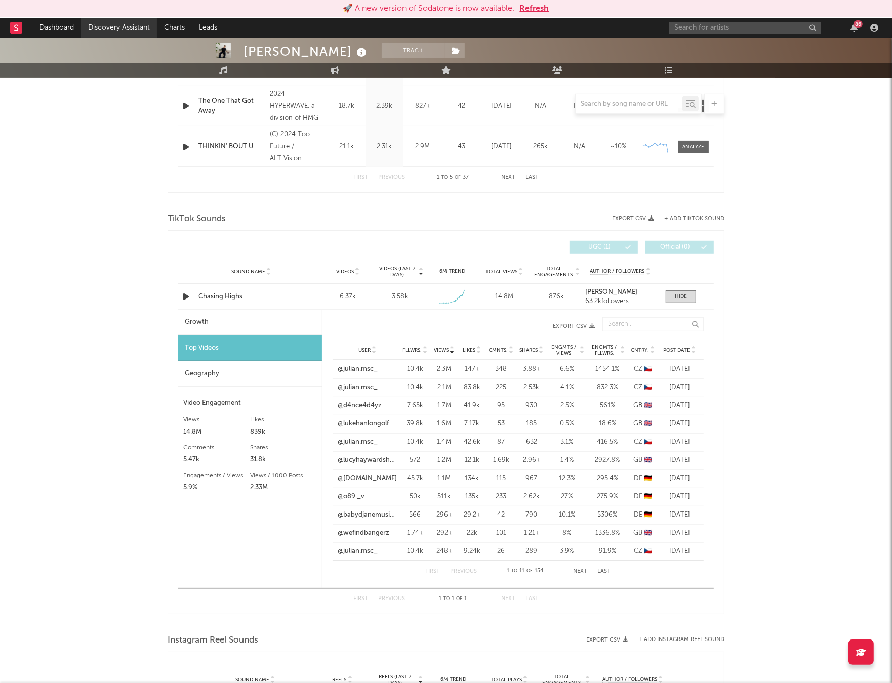
drag, startPoint x: 79, startPoint y: 29, endPoint x: 94, endPoint y: 30, distance: 14.3
click at [79, 29] on link "Dashboard" at bounding box center [56, 28] width 49 height 20
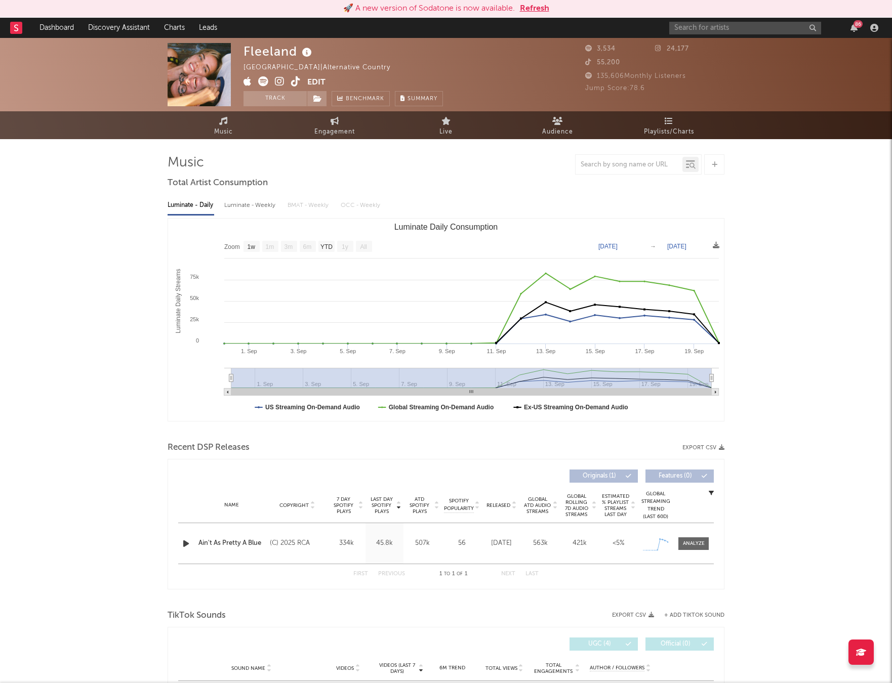
select select "1w"
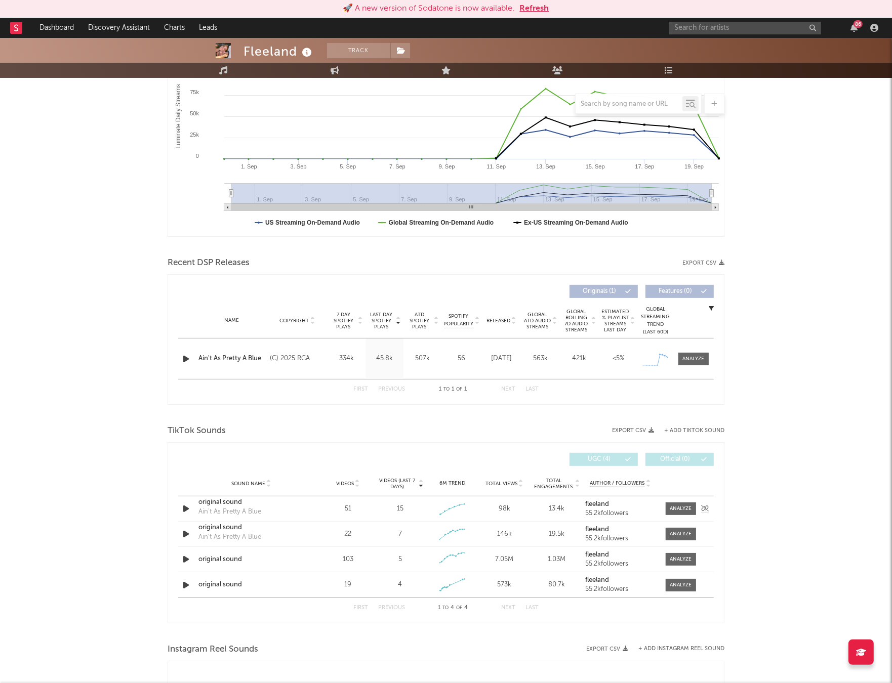
click at [213, 503] on div "original sound" at bounding box center [251, 502] width 106 height 10
drag, startPoint x: 55, startPoint y: 27, endPoint x: 58, endPoint y: 3, distance: 24.5
click at [55, 27] on link "Dashboard" at bounding box center [56, 28] width 49 height 20
